Goal: Navigation & Orientation: Find specific page/section

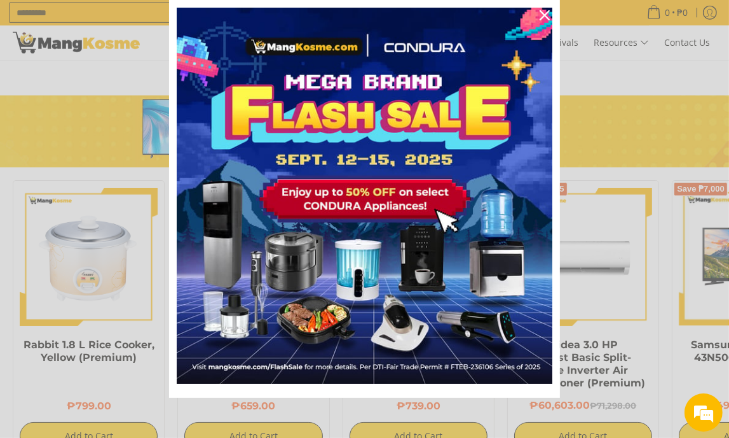
scroll to position [0, 465]
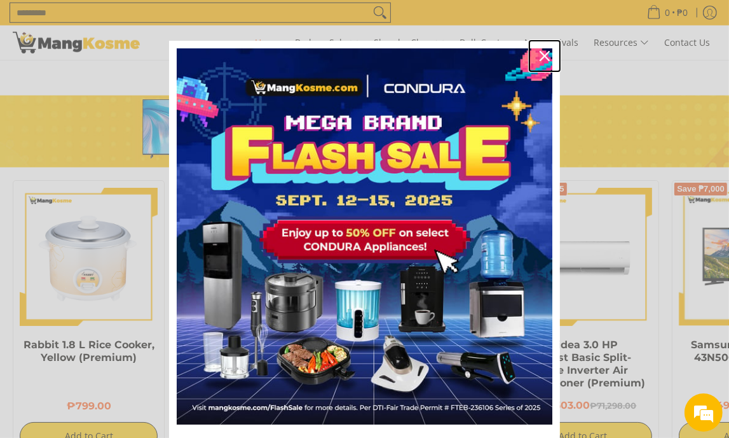
click at [543, 50] on div "Close" at bounding box center [545, 56] width 20 height 20
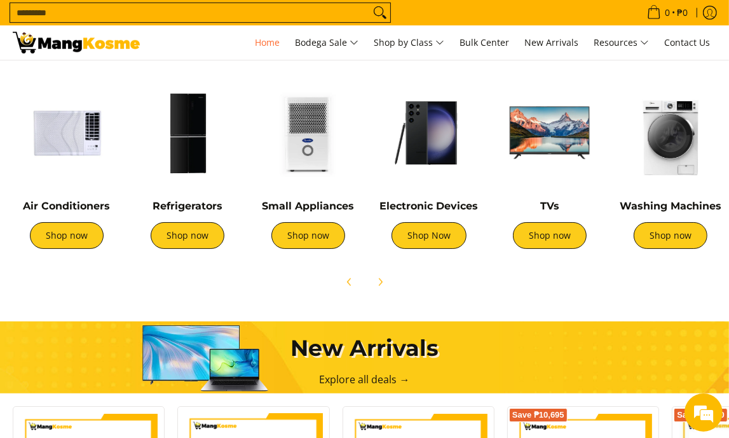
scroll to position [424, 0]
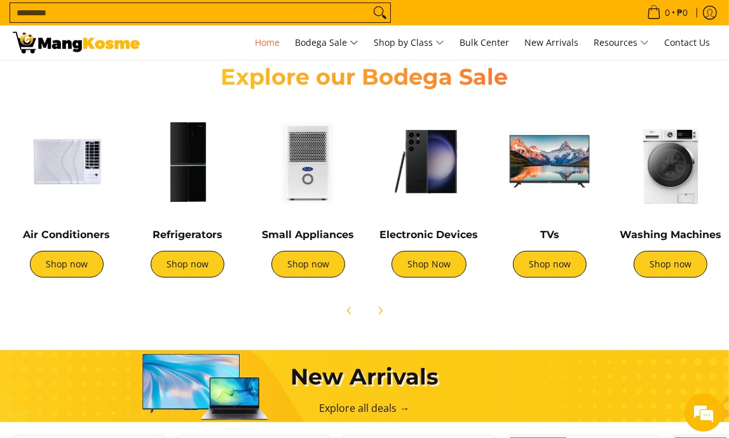
click at [661, 158] on img at bounding box center [671, 161] width 108 height 108
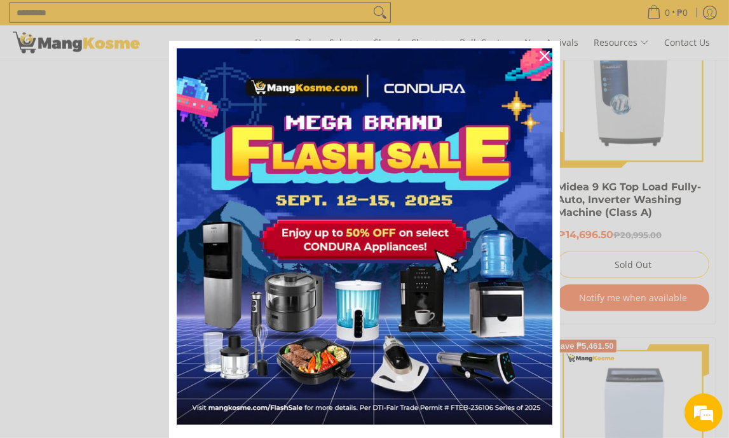
scroll to position [1272, 0]
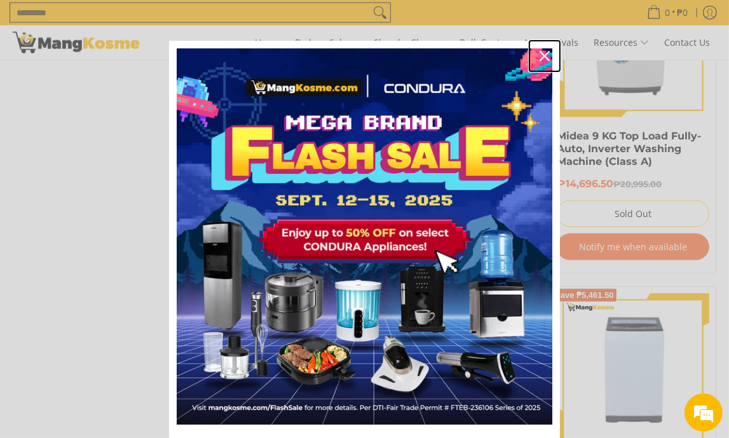
click at [540, 58] on icon "close icon" at bounding box center [545, 56] width 10 height 10
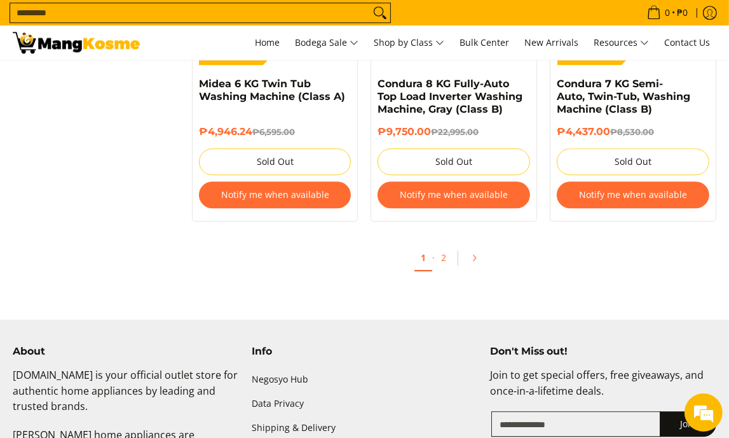
scroll to position [2628, 0]
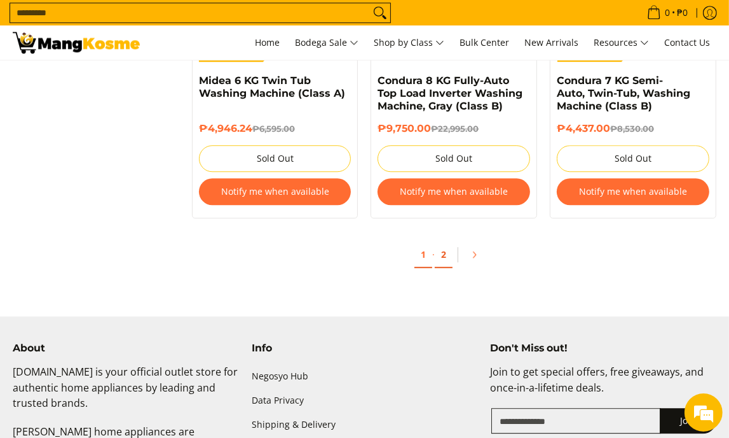
click at [446, 252] on link "2" at bounding box center [444, 255] width 18 height 26
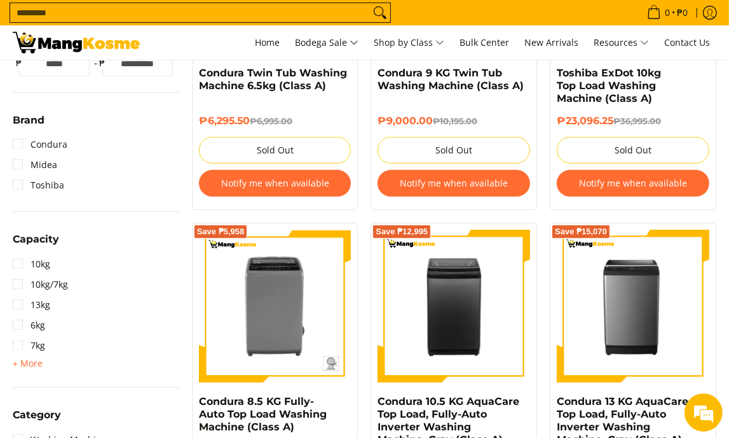
scroll to position [506, 0]
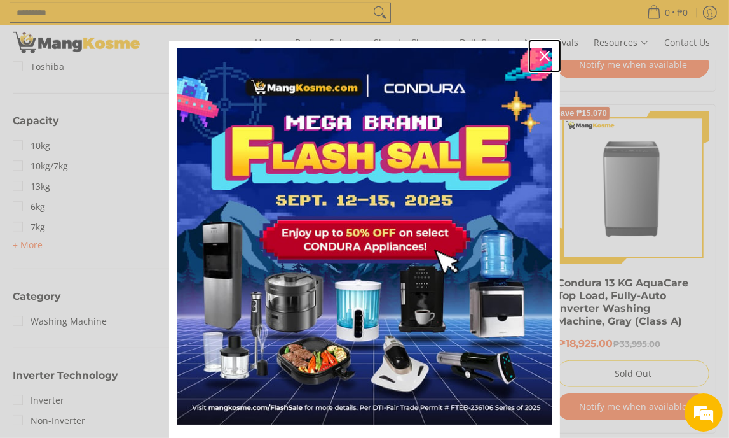
click at [540, 51] on icon "close icon" at bounding box center [545, 56] width 10 height 10
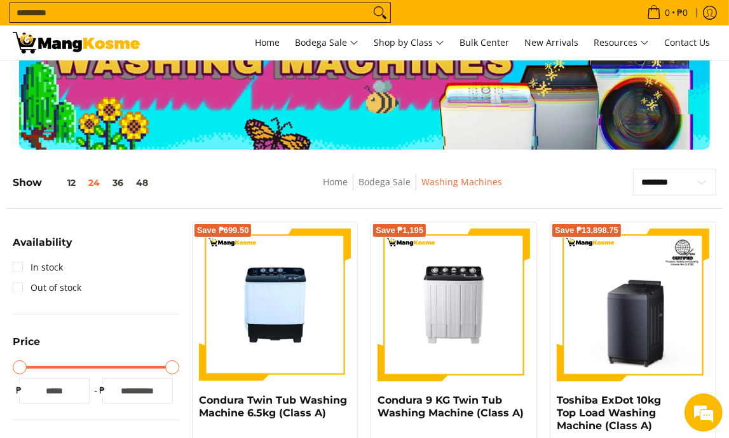
scroll to position [0, 0]
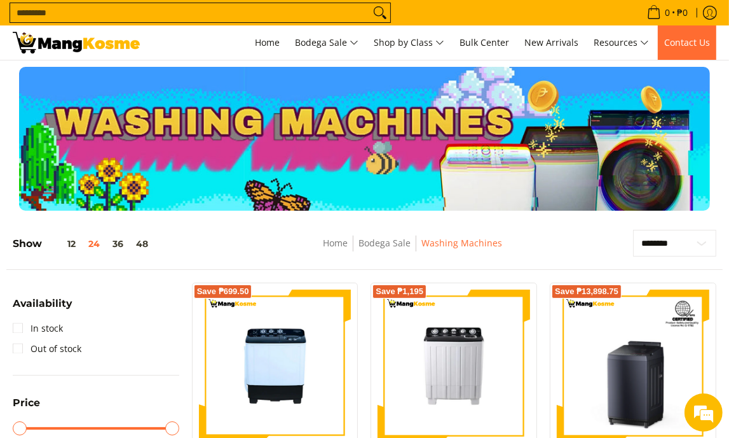
click at [680, 50] on link "Contact Us" at bounding box center [687, 42] width 59 height 34
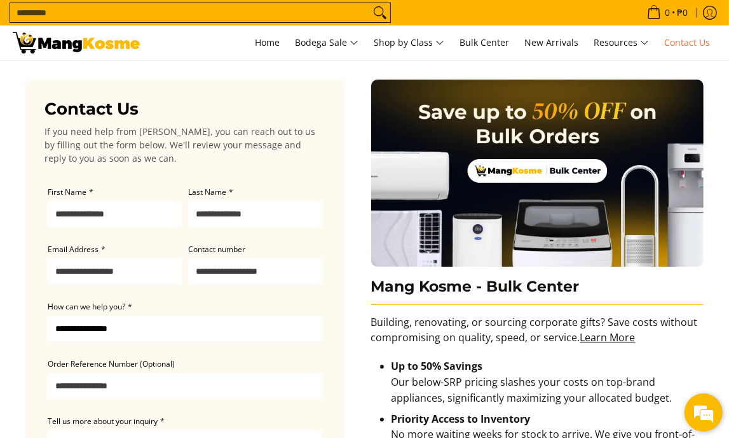
click at [700, 419] on em at bounding box center [704, 412] width 34 height 34
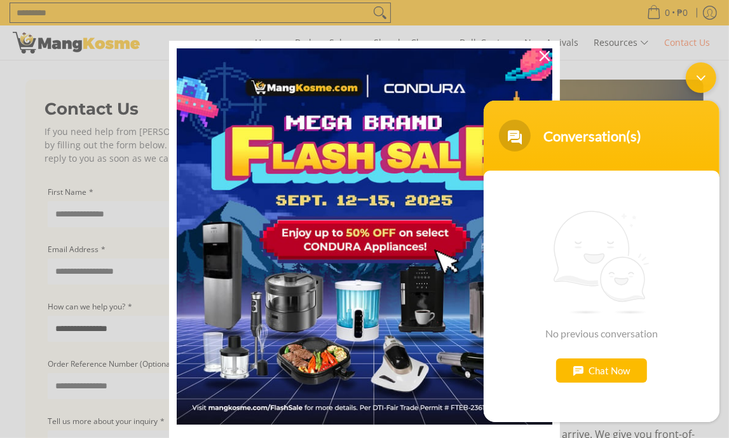
click at [611, 366] on div "Chat Now" at bounding box center [601, 370] width 91 height 24
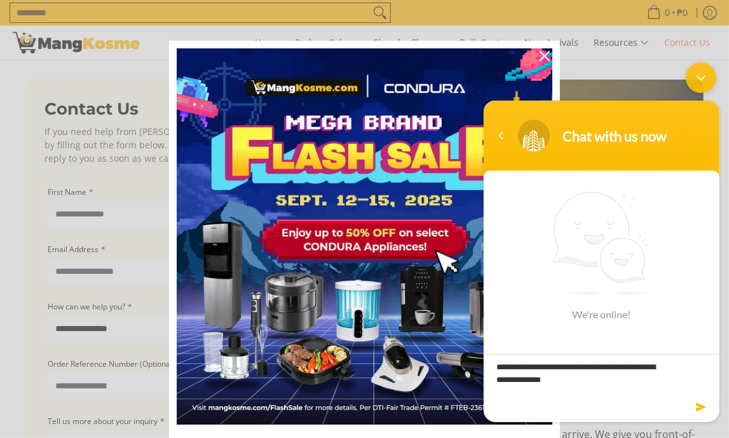
type textarea "**********"
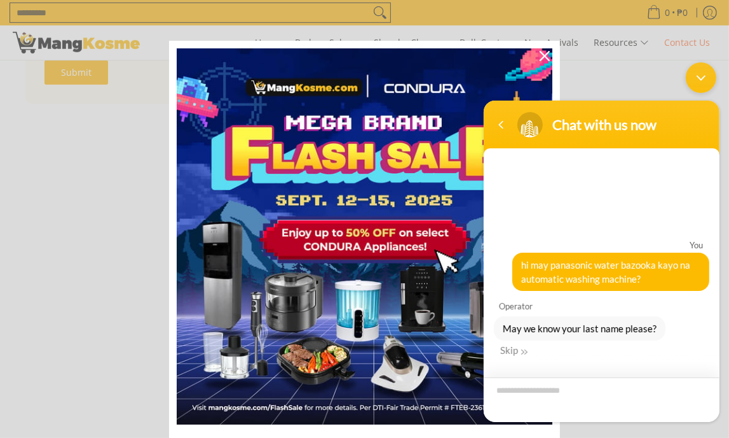
scroll to position [678, 0]
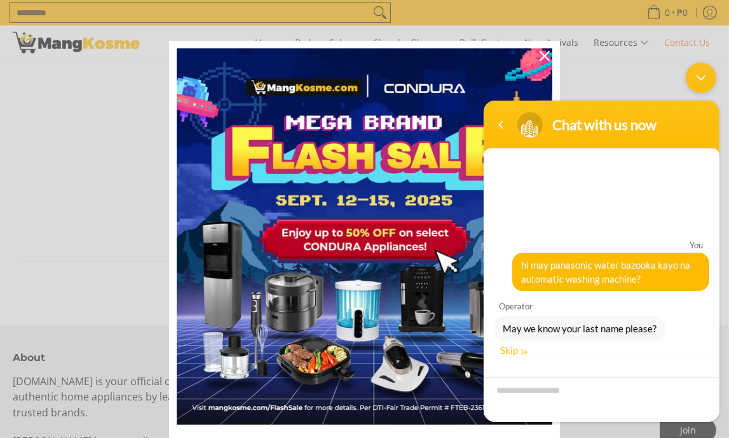
click at [521, 352] on em at bounding box center [524, 351] width 6 height 6
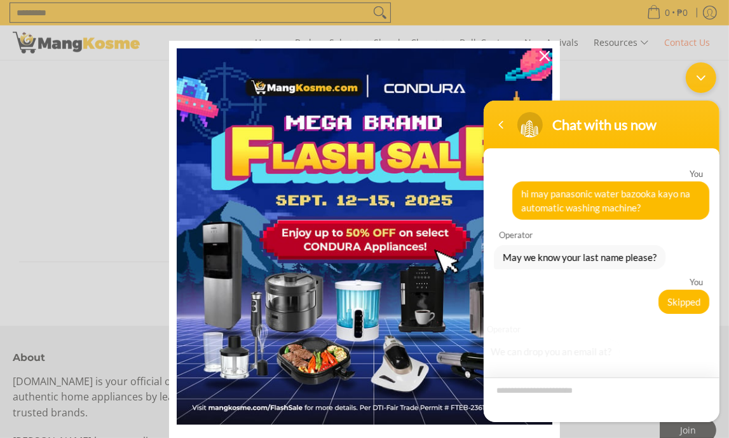
scroll to position [21, 0]
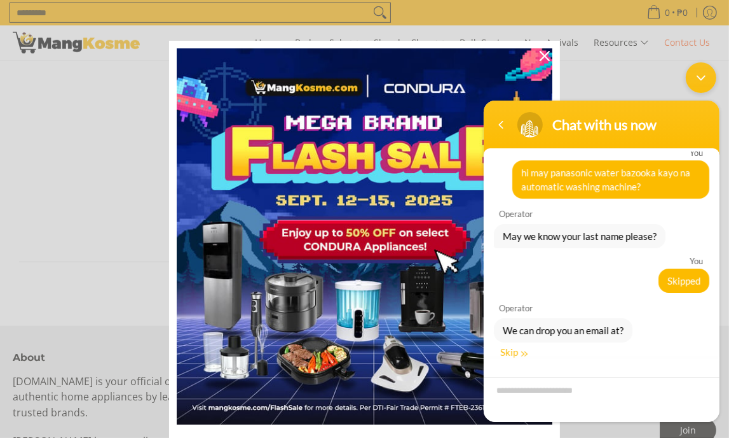
click at [518, 348] on div "Skip" at bounding box center [513, 351] width 27 height 11
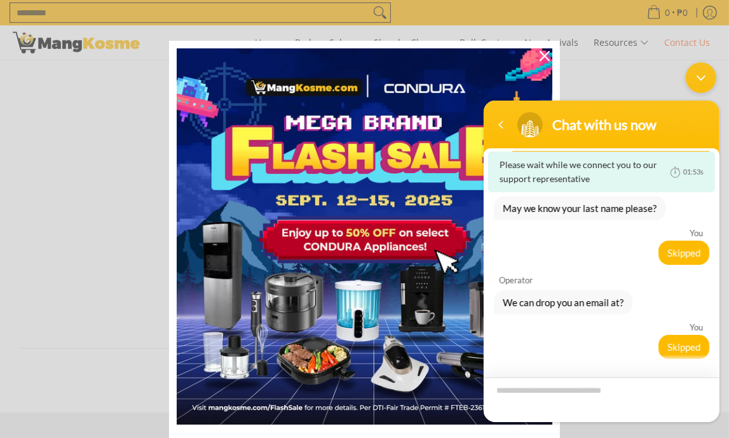
scroll to position [509, 0]
click at [537, 50] on div "Close" at bounding box center [545, 56] width 20 height 20
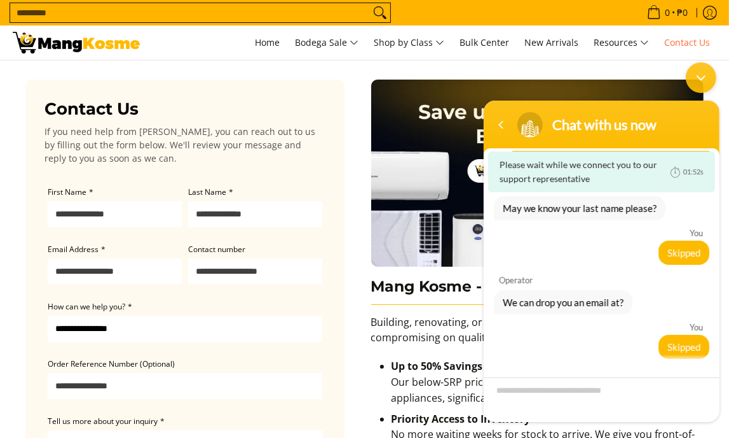
scroll to position [0, 0]
click at [542, 36] on span "New Arrivals" at bounding box center [552, 42] width 54 height 12
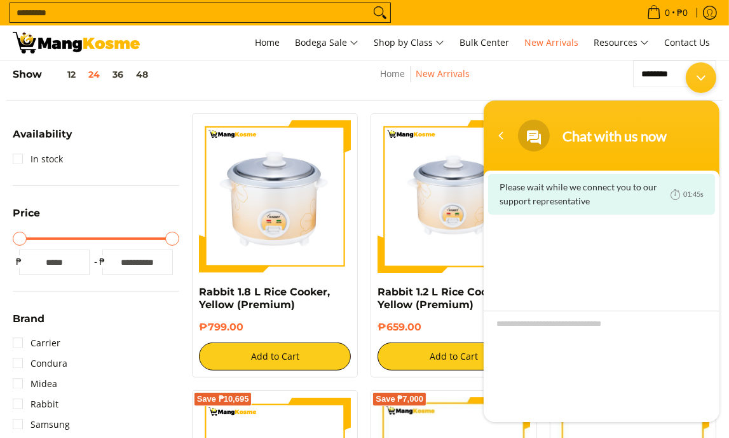
scroll to position [114, 0]
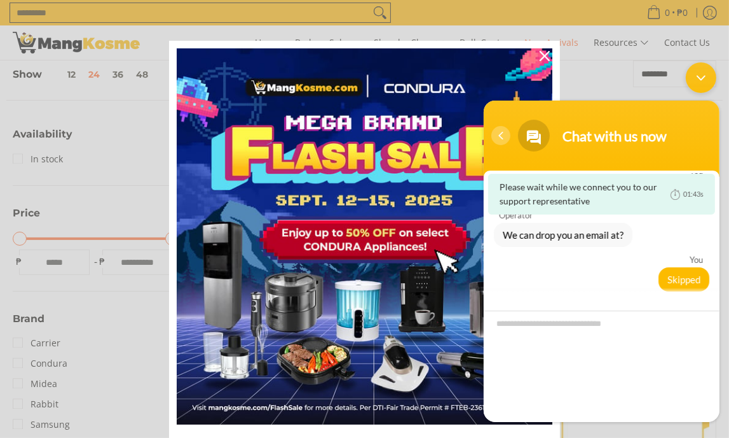
click at [504, 135] on div "Navigation go back" at bounding box center [500, 135] width 19 height 19
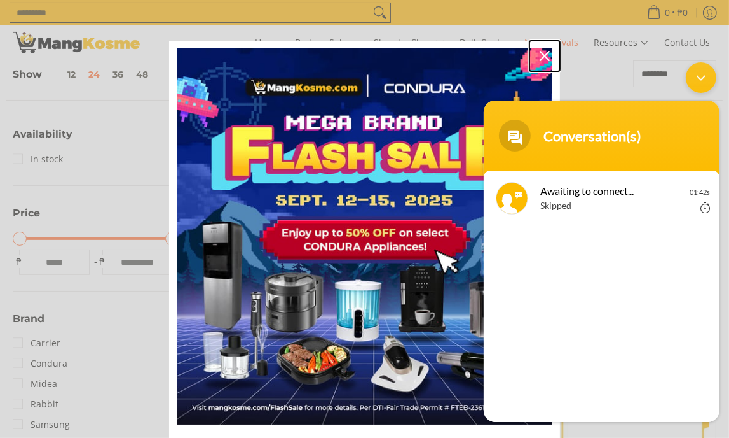
click at [540, 55] on icon "close icon" at bounding box center [545, 56] width 10 height 10
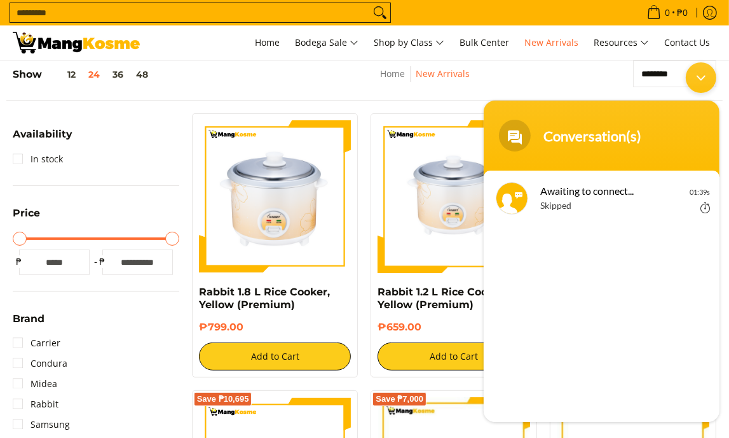
click at [706, 73] on div "Minimize live chat window" at bounding box center [701, 77] width 31 height 31
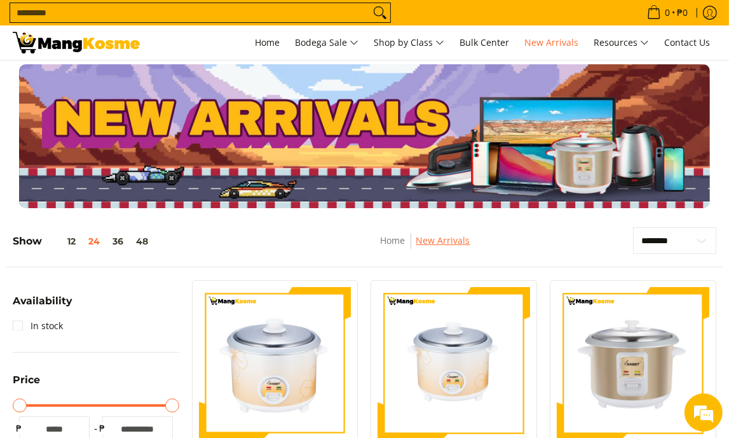
scroll to position [0, 0]
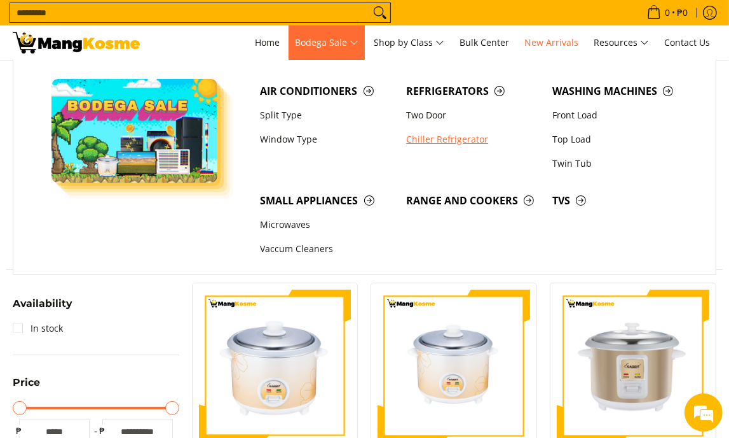
click at [445, 132] on link "Chiller Refrigerator" at bounding box center [473, 139] width 146 height 24
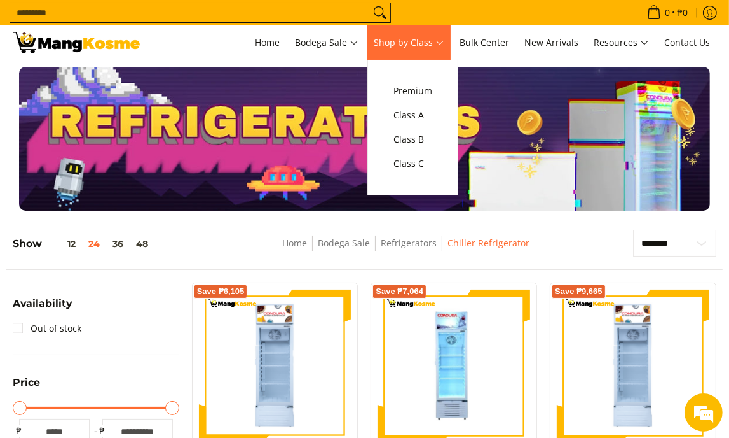
click at [425, 39] on span "Shop by Class" at bounding box center [409, 43] width 71 height 16
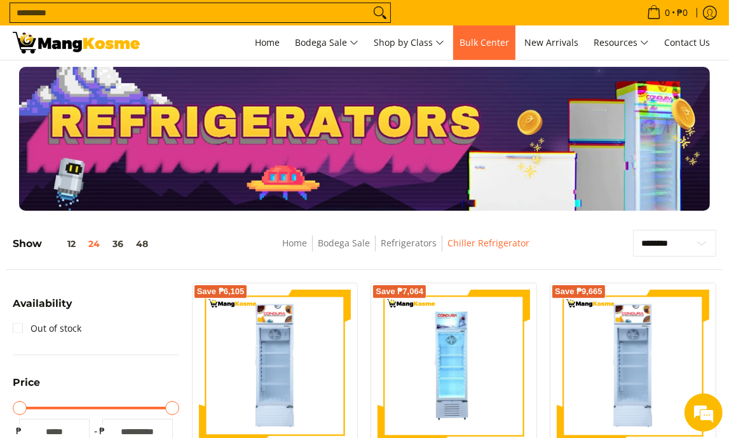
click at [483, 34] on link "Bulk Center" at bounding box center [484, 42] width 62 height 34
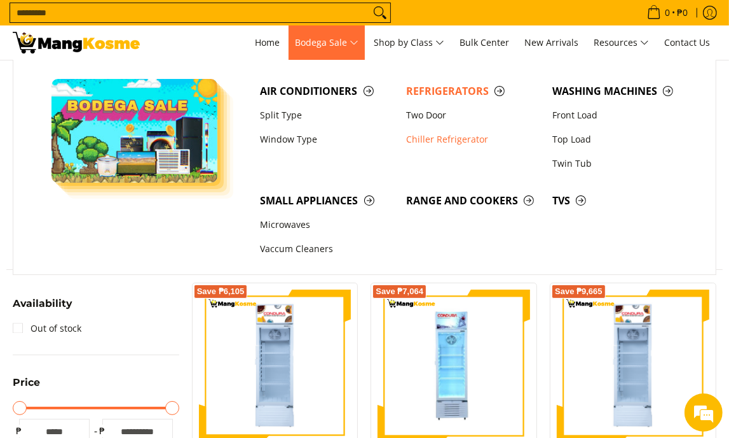
scroll to position [114, 0]
click at [438, 109] on link "Two Door" at bounding box center [473, 115] width 146 height 24
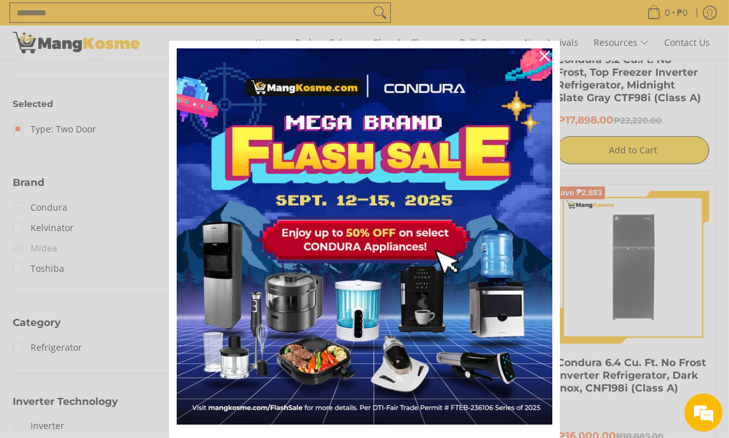
scroll to position [424, 0]
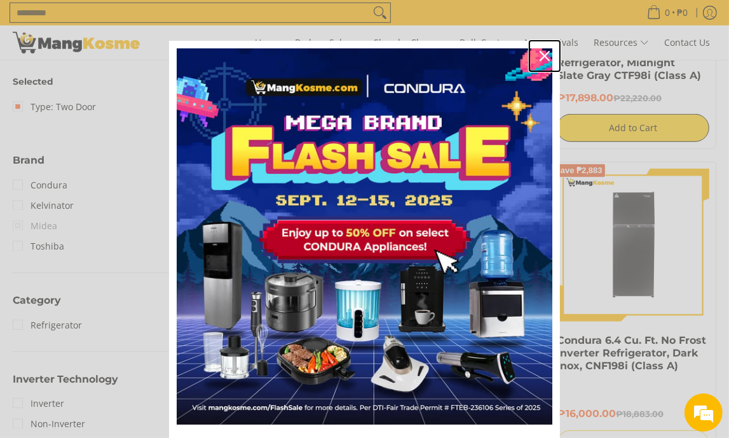
click at [541, 54] on icon "close icon" at bounding box center [545, 56] width 10 height 10
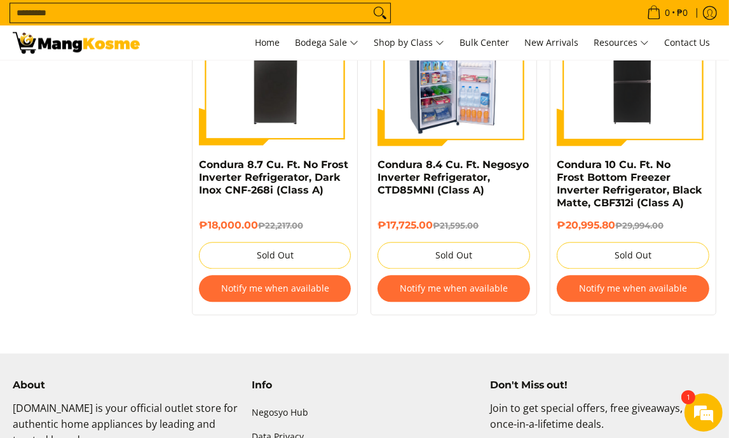
scroll to position [2600, 0]
